Goal: Use online tool/utility

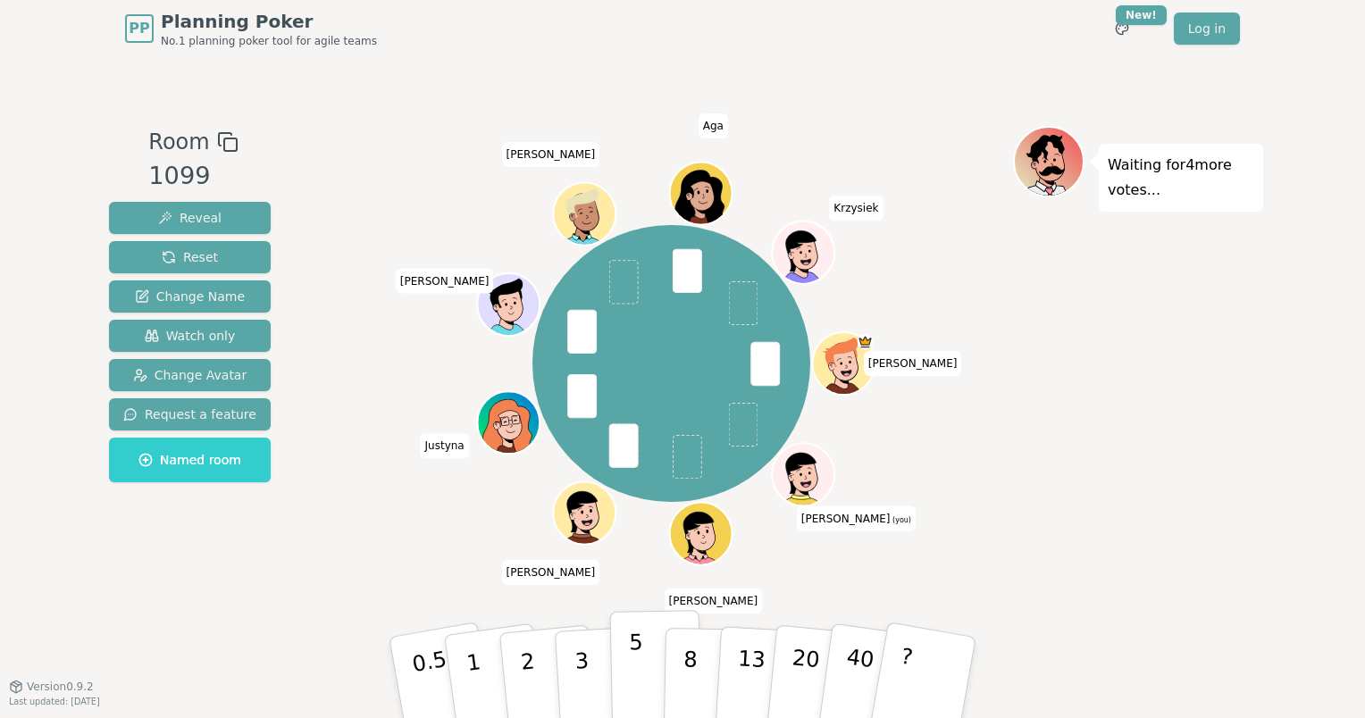
click at [630, 667] on p "5" at bounding box center [636, 678] width 15 height 96
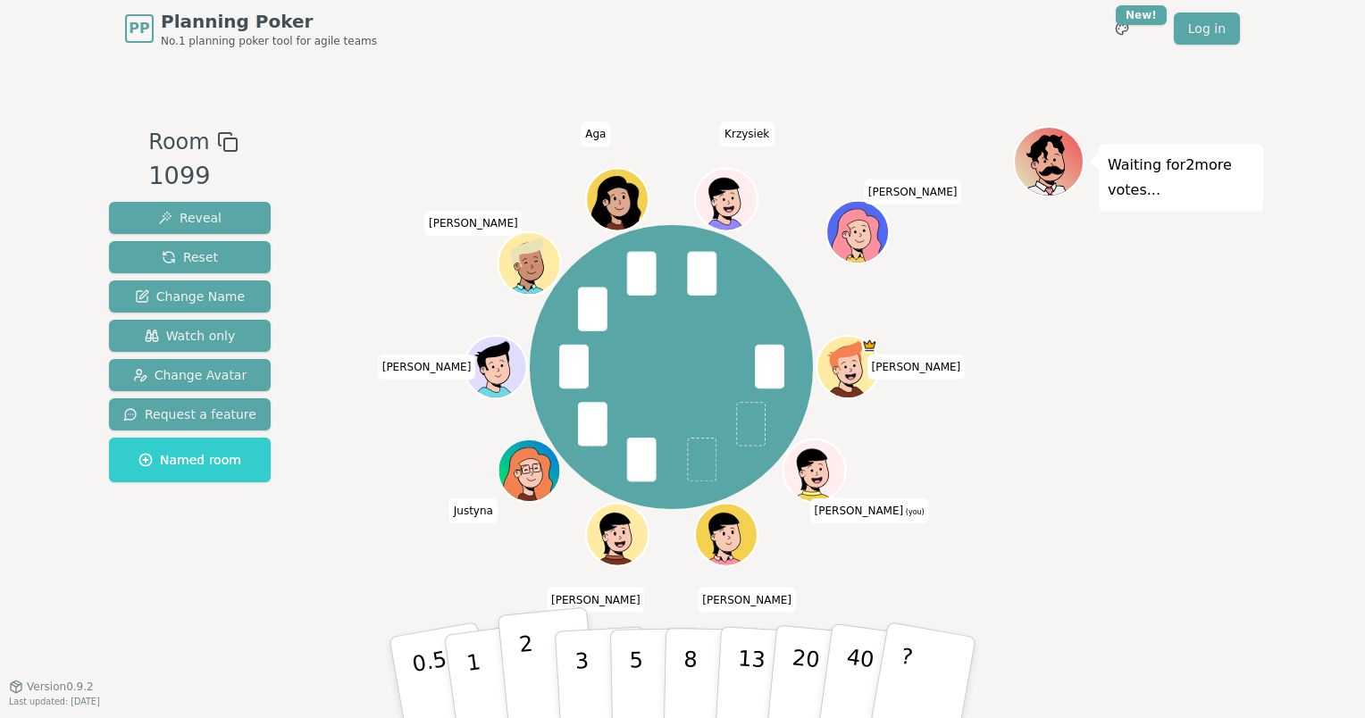
click at [534, 656] on button "2" at bounding box center [549, 678] width 102 height 142
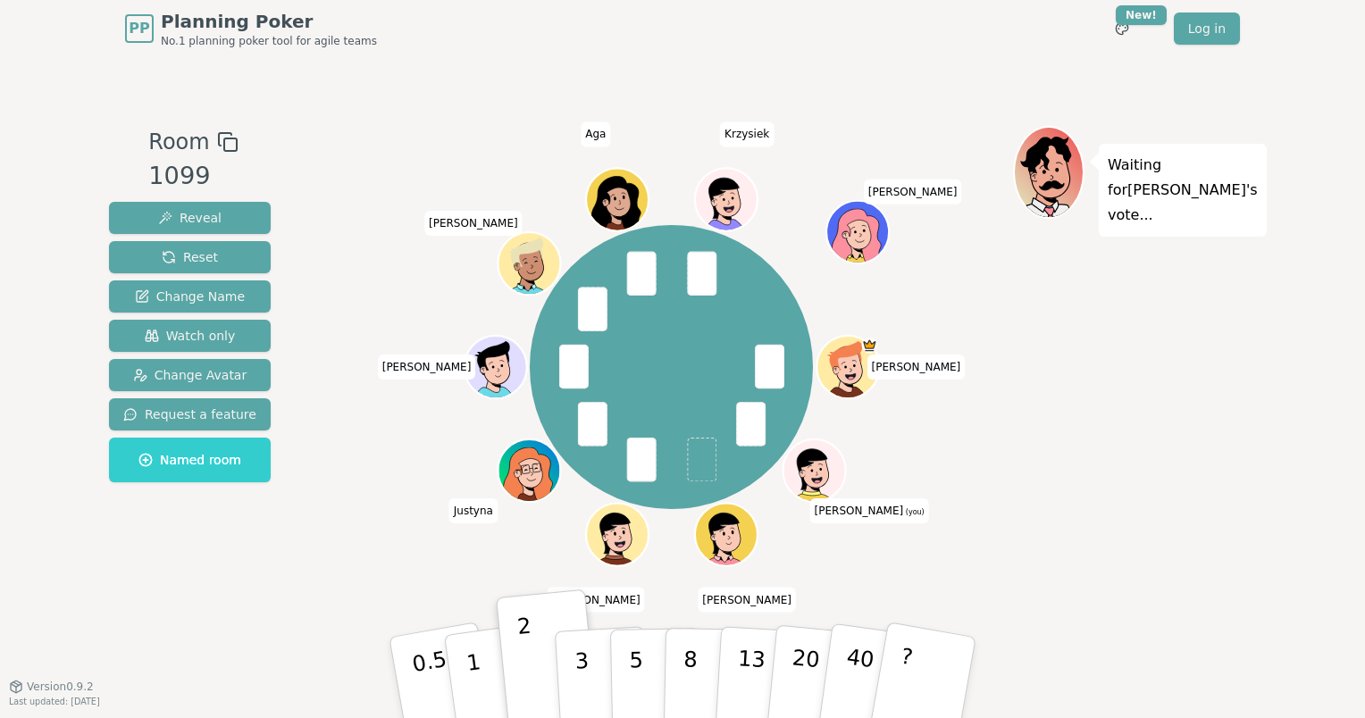
click at [1183, 350] on div "Waiting for [PERSON_NAME] 's vote..." at bounding box center [1138, 371] width 250 height 491
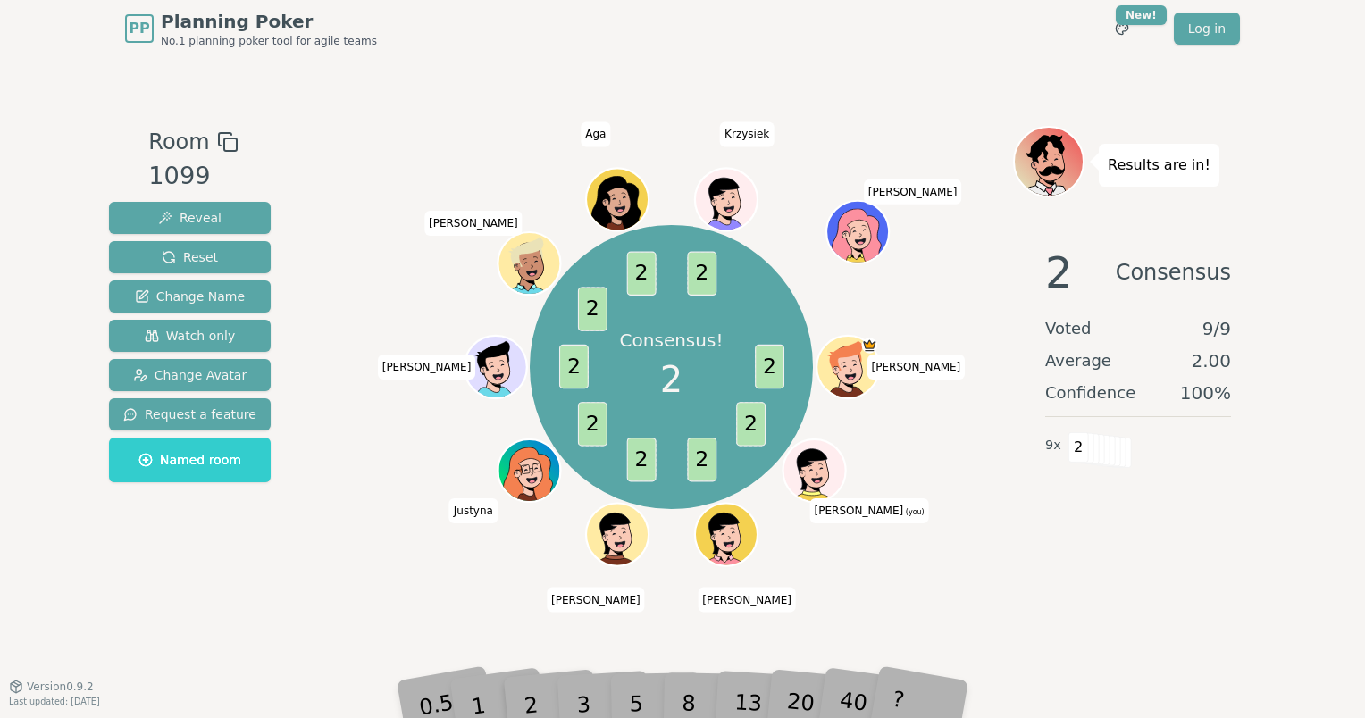
click at [1096, 574] on div "2 Consensus Voted 9 / 9 Average 2.00 Confidence 100 % 9 x 2" at bounding box center [1138, 411] width 250 height 357
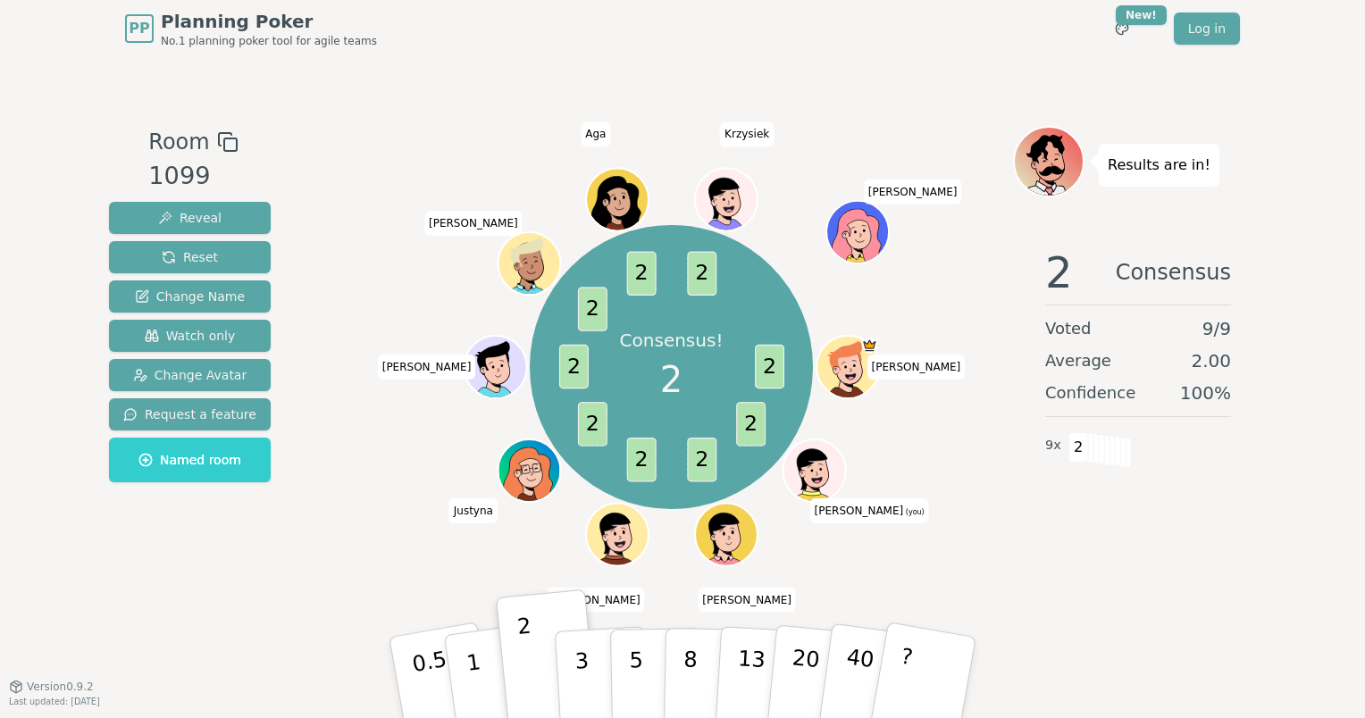
click at [1119, 557] on div "2 Consensus Voted 9 / 9 Average 2.00 Confidence 100 % 9 x 2" at bounding box center [1138, 411] width 250 height 357
click at [1133, 556] on div "2 Consensus Voted 9 / 9 Average 2.00 Confidence 100 % 9 x 2" at bounding box center [1138, 411] width 250 height 357
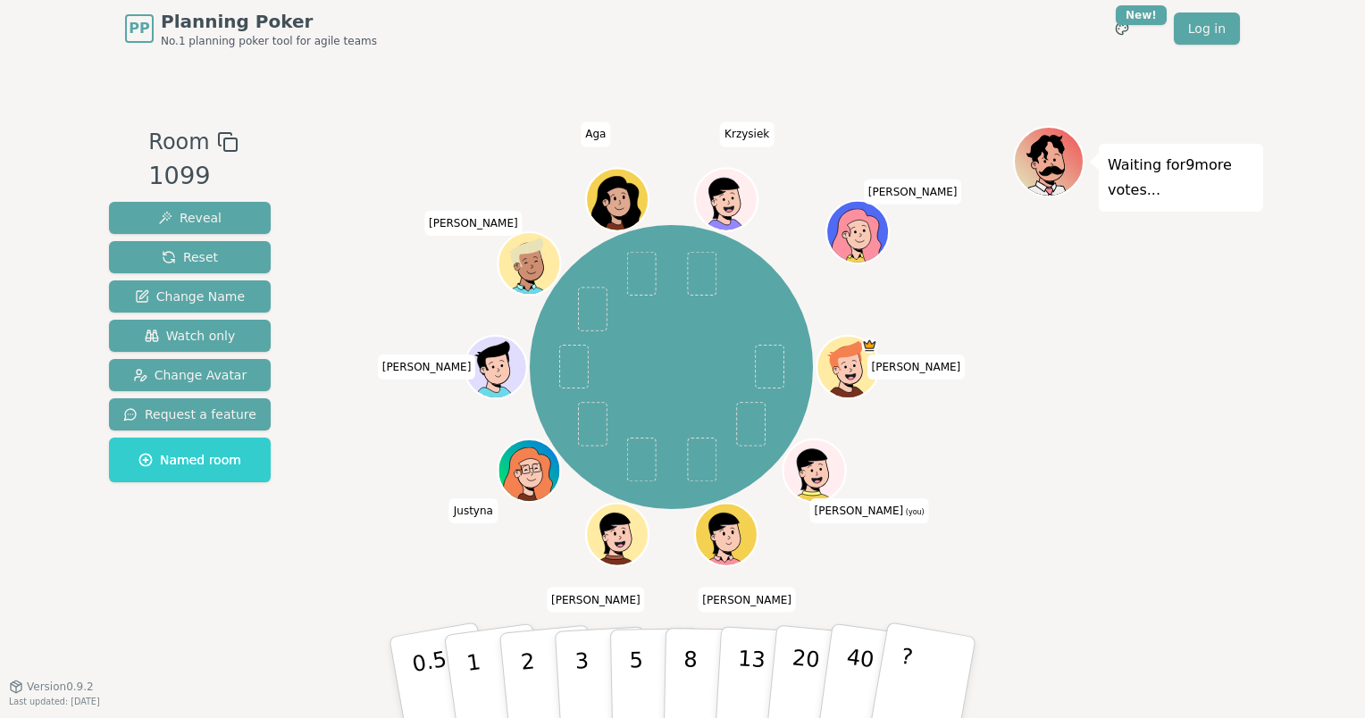
click at [1119, 320] on div "Waiting for 9 more votes..." at bounding box center [1138, 371] width 250 height 491
click at [1158, 332] on div "Waiting for 9 more votes..." at bounding box center [1138, 371] width 250 height 491
click at [1158, 331] on div "Waiting for 9 more votes..." at bounding box center [1138, 371] width 250 height 491
click at [1161, 331] on div "Waiting for 9 more votes..." at bounding box center [1138, 371] width 250 height 491
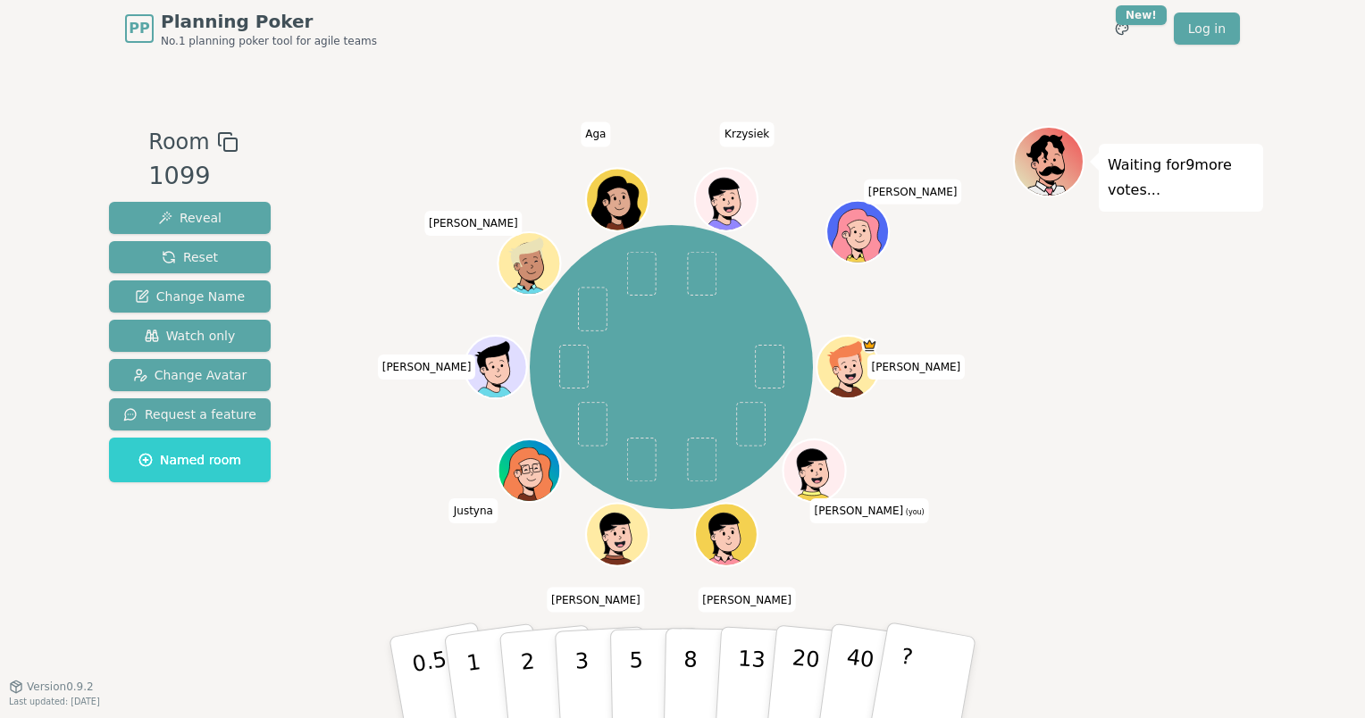
click at [1161, 331] on div "Waiting for 9 more votes..." at bounding box center [1138, 371] width 250 height 491
click at [1136, 331] on div "Waiting for 9 more votes..." at bounding box center [1138, 371] width 250 height 491
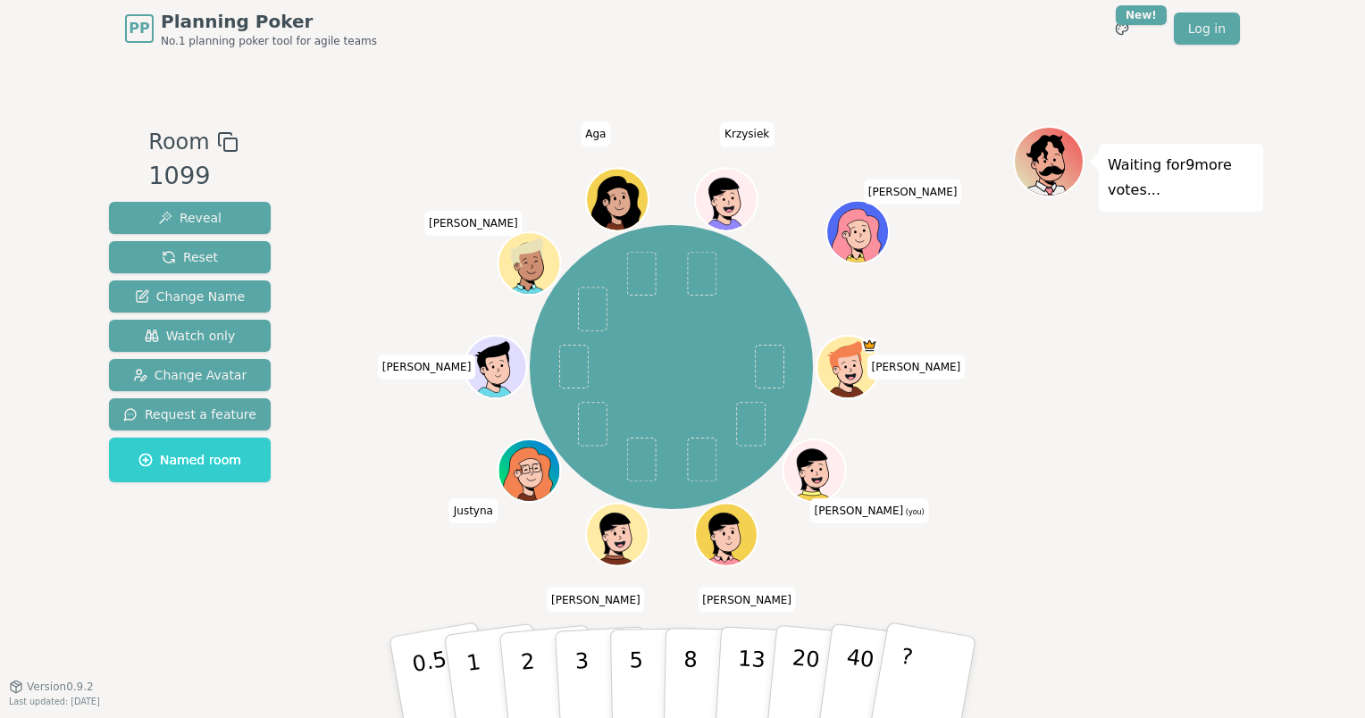
click at [1136, 331] on div "Waiting for 9 more votes..." at bounding box center [1138, 371] width 250 height 491
click at [590, 657] on button "3" at bounding box center [602, 677] width 97 height 139
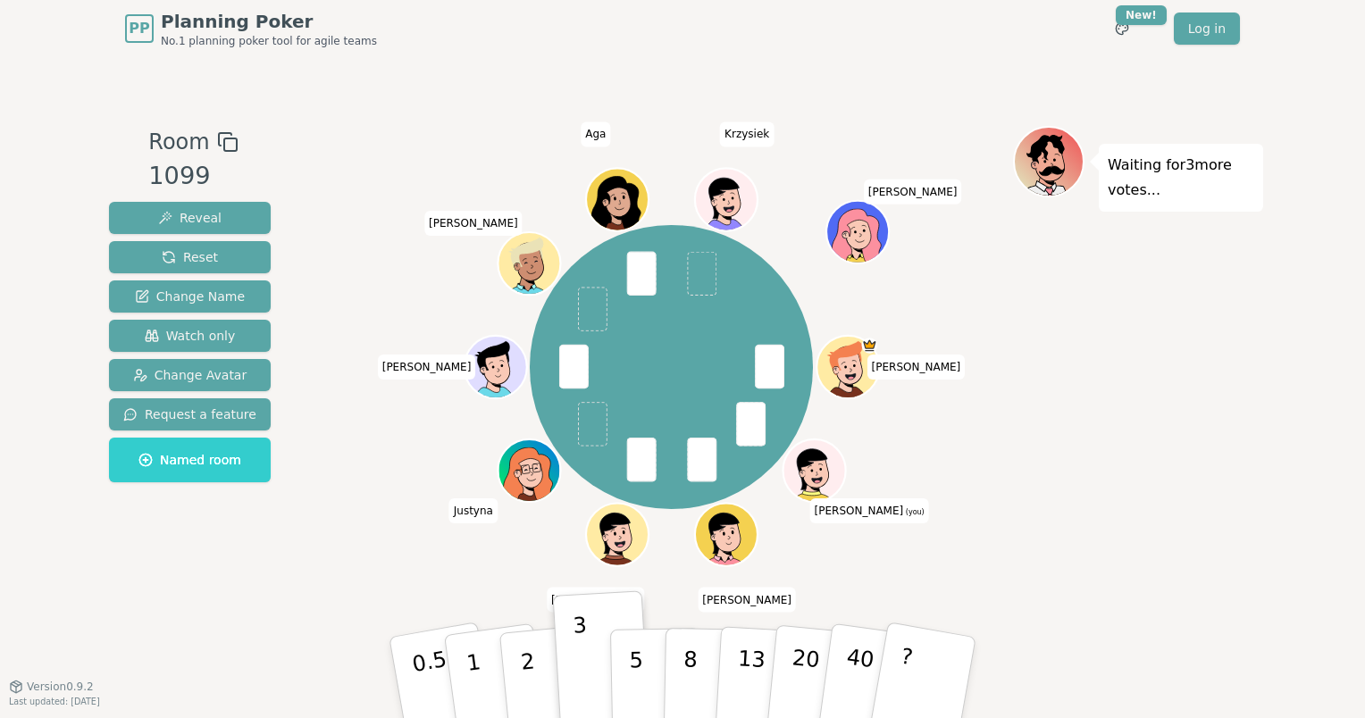
click at [1112, 362] on div "Waiting for 3 more votes..." at bounding box center [1138, 371] width 250 height 491
click at [1153, 321] on div "Waiting for 2 more votes..." at bounding box center [1138, 371] width 250 height 491
